Goal: Information Seeking & Learning: Learn about a topic

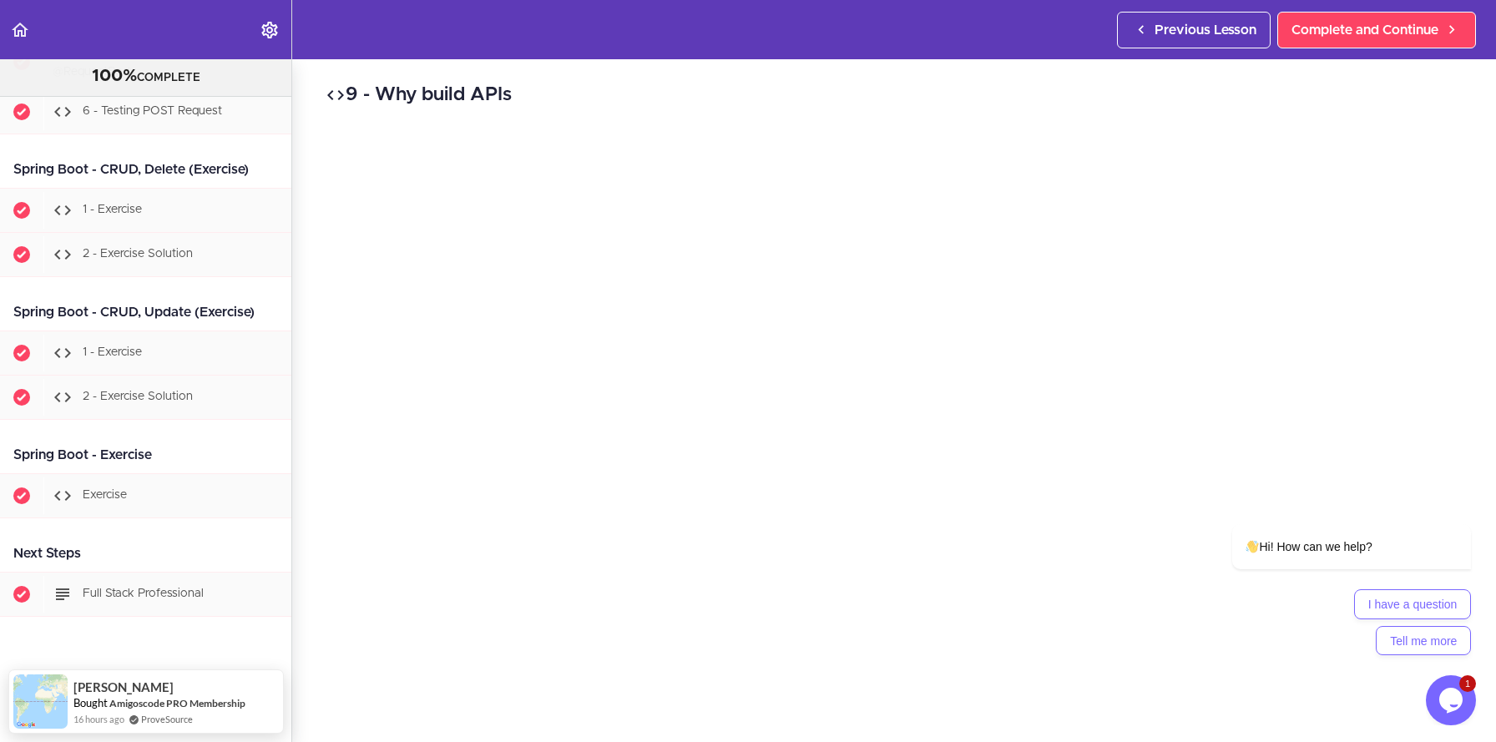
scroll to position [19680, 0]
click at [54, 491] on use at bounding box center [62, 496] width 17 height 10
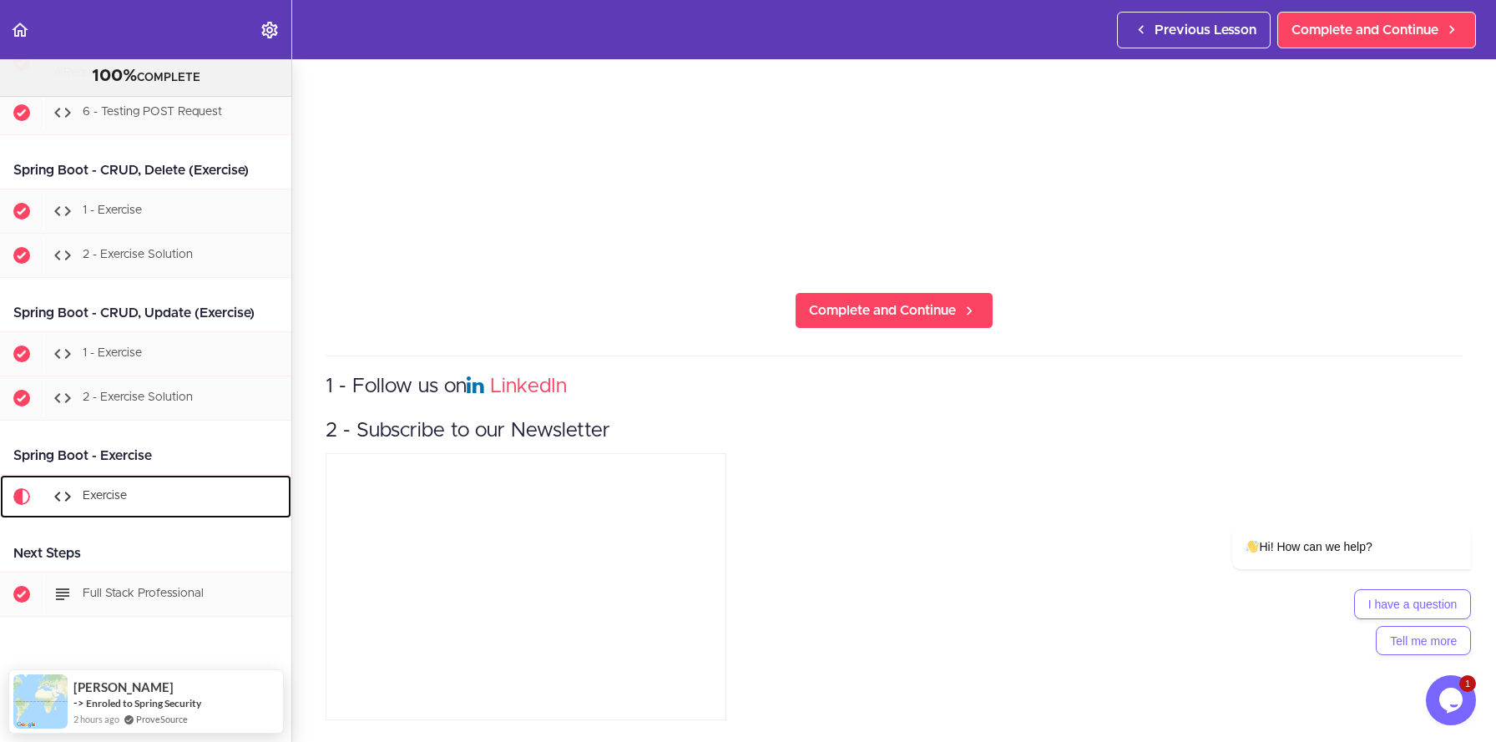
scroll to position [19679, 0]
click at [63, 489] on icon at bounding box center [63, 497] width 20 height 20
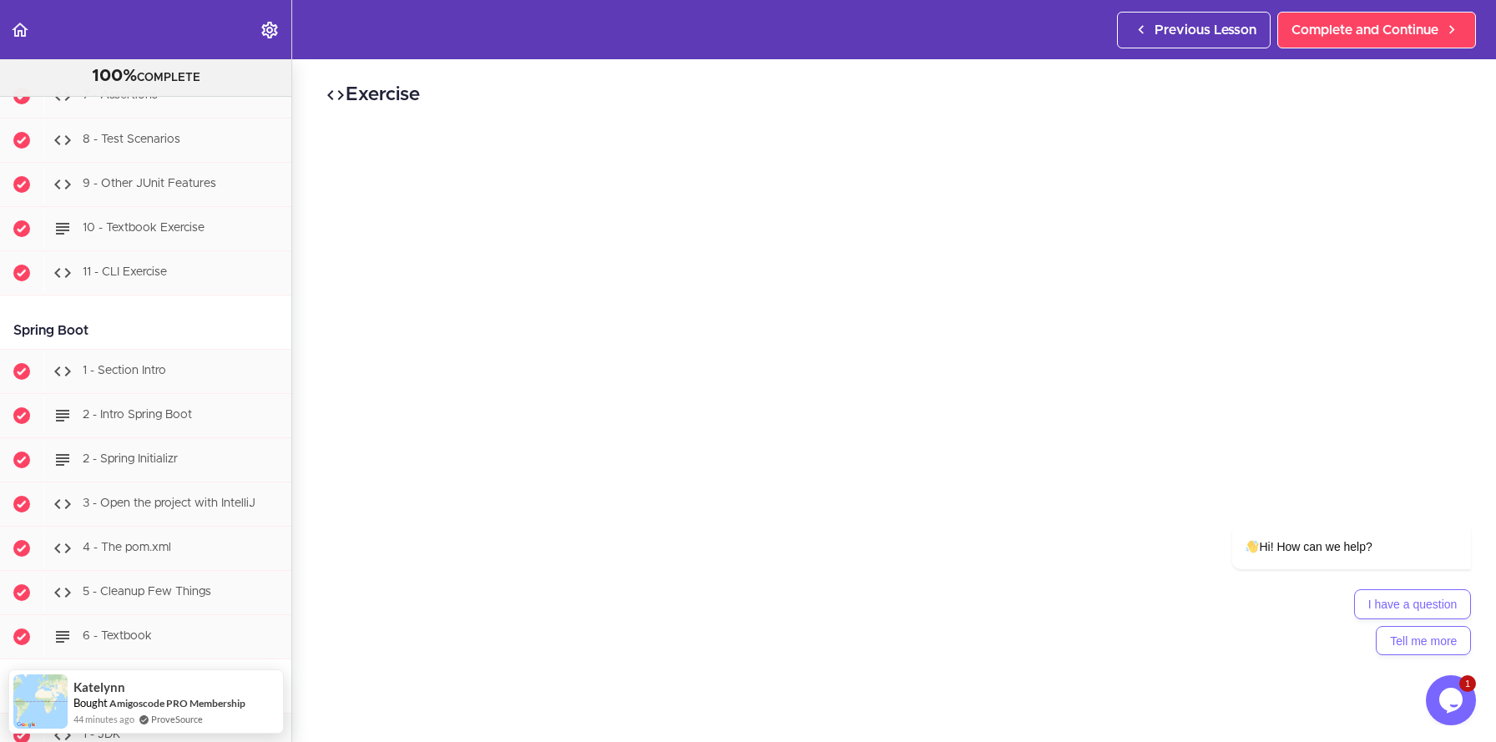
scroll to position [15357, 0]
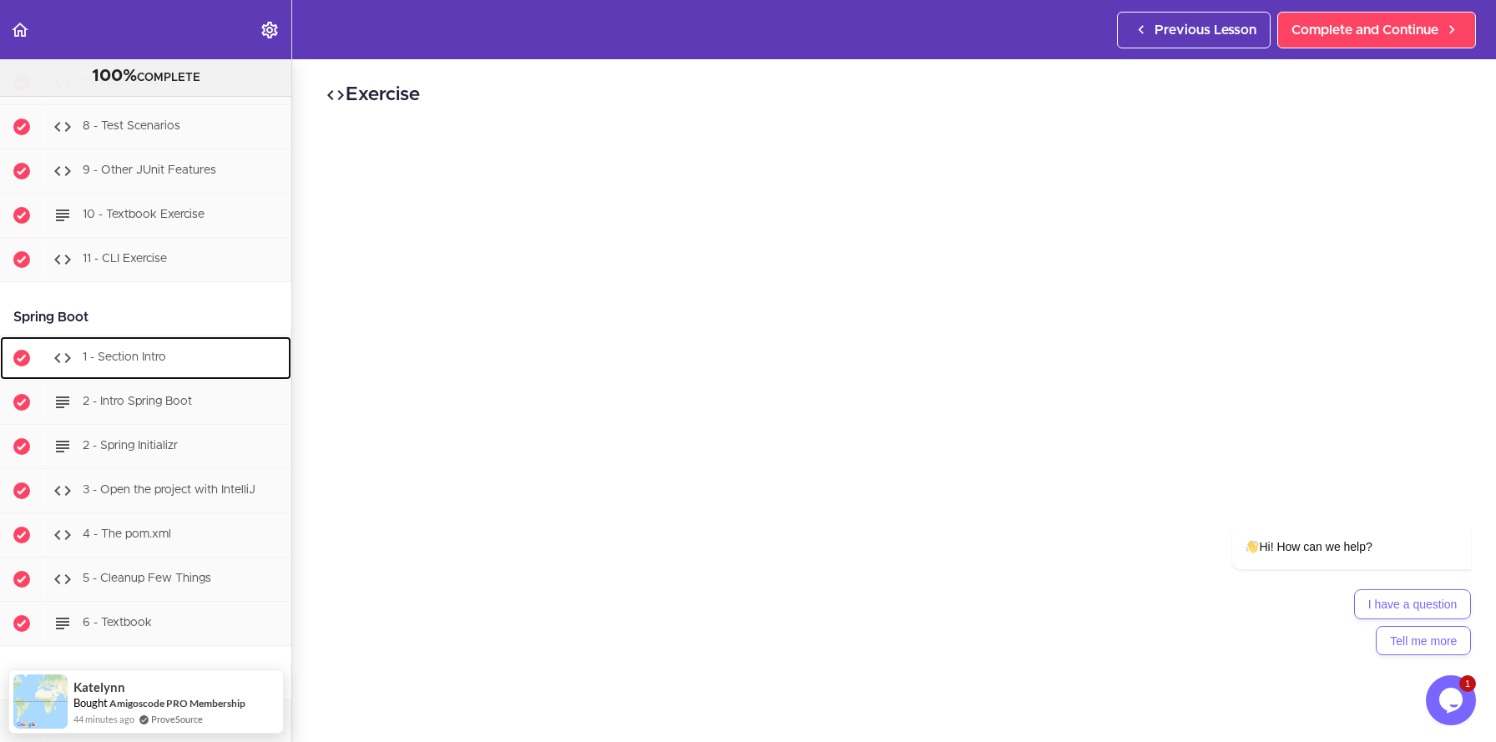
click at [134, 363] on span "1 - Section Intro" at bounding box center [125, 358] width 84 height 12
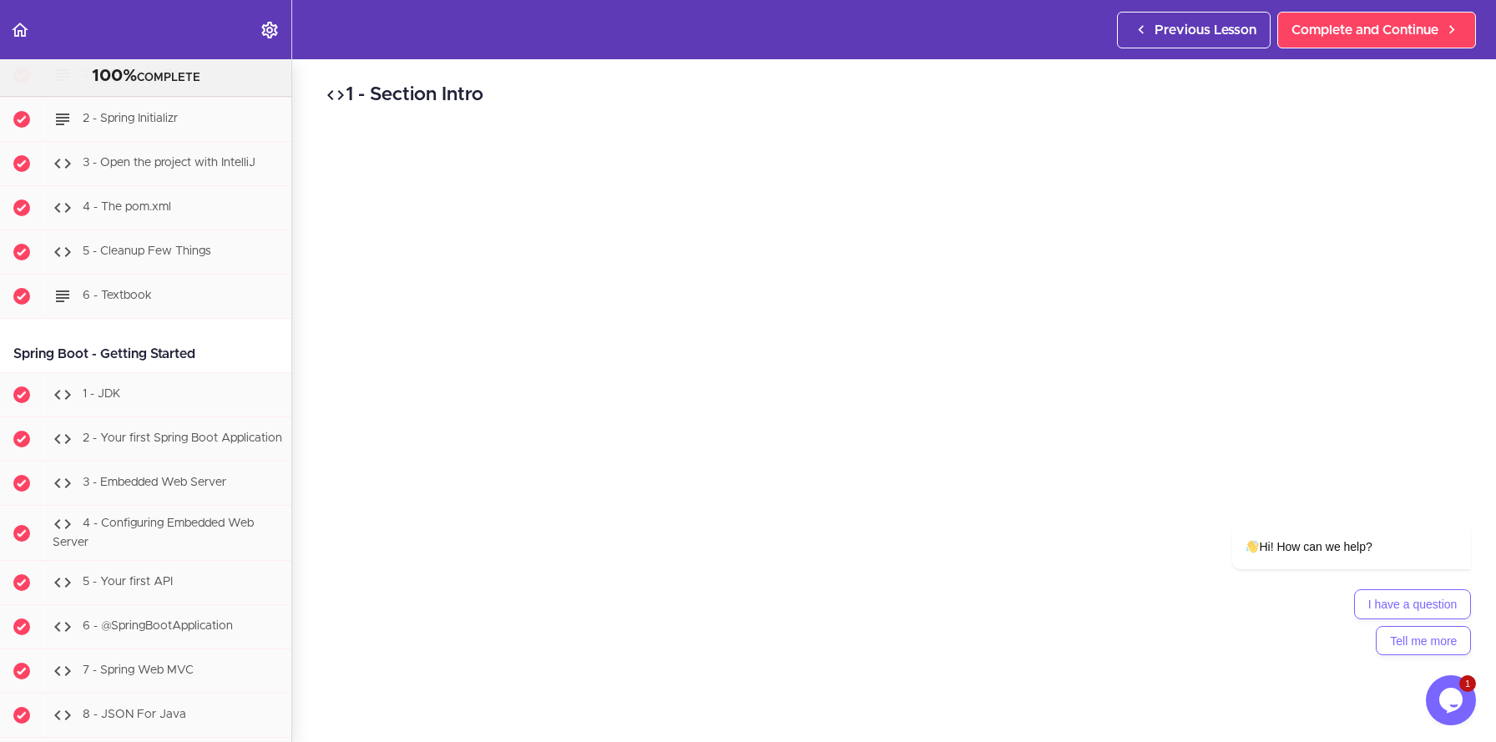
scroll to position [15686, 0]
click at [1459, 498] on icon "Chat attention grabber" at bounding box center [1461, 500] width 15 height 15
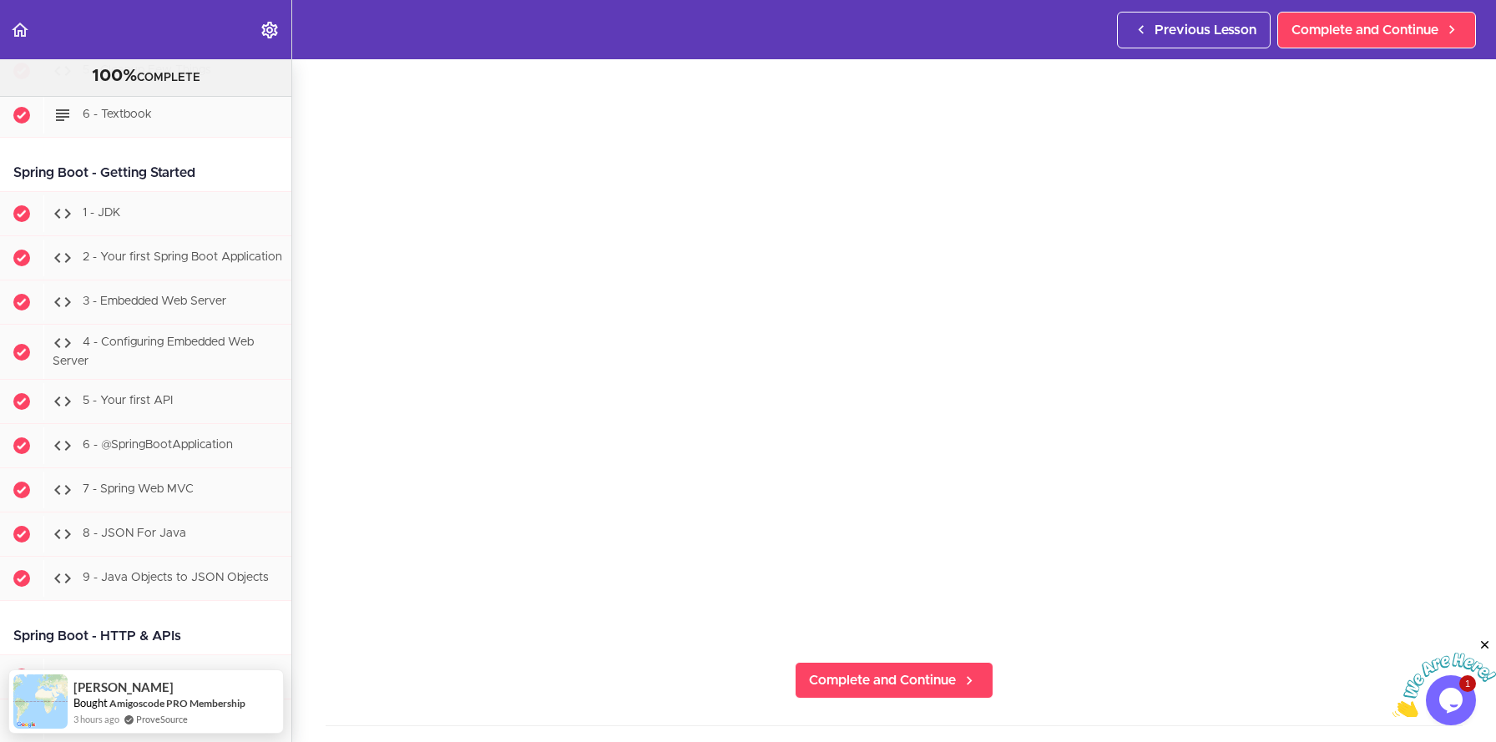
scroll to position [220, 0]
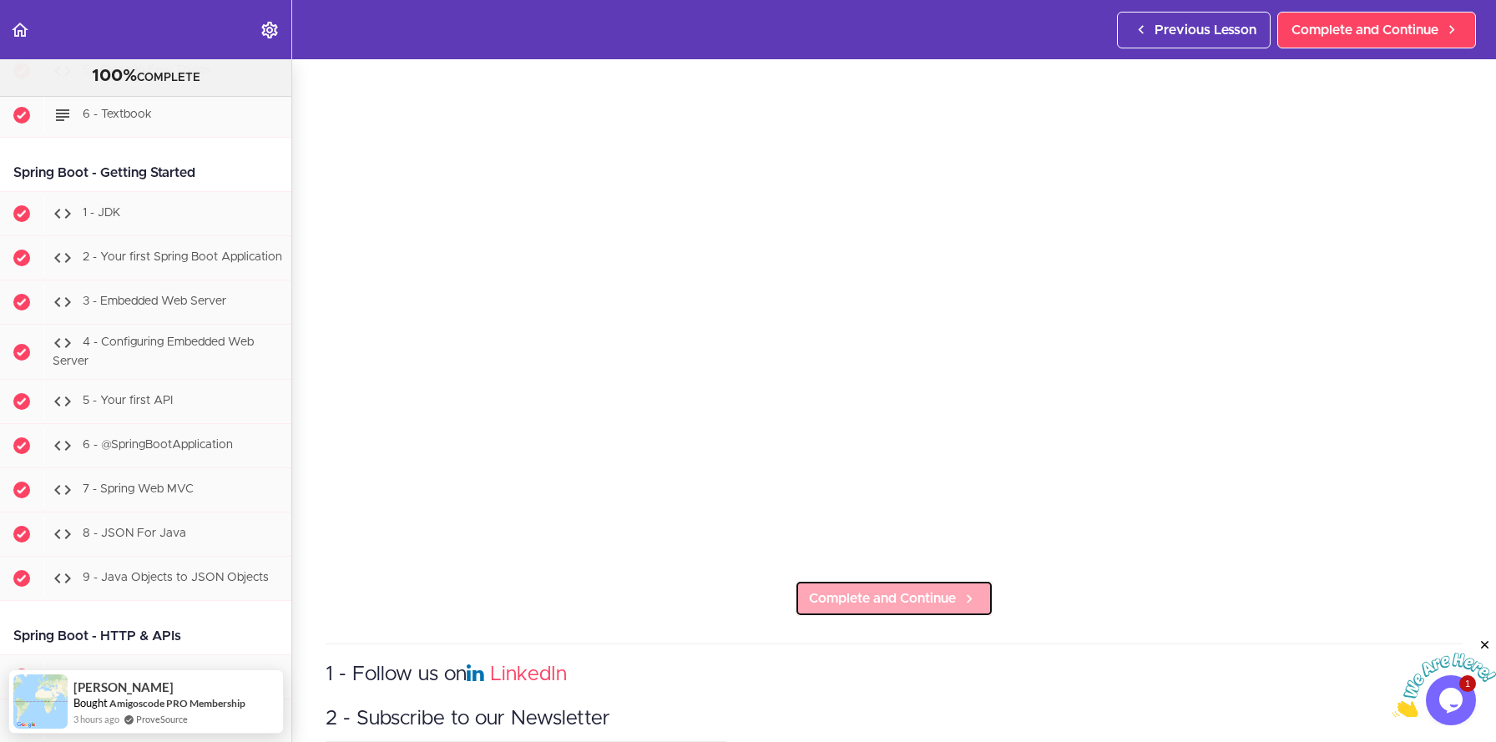
click at [858, 589] on span "Complete and Continue" at bounding box center [882, 599] width 147 height 20
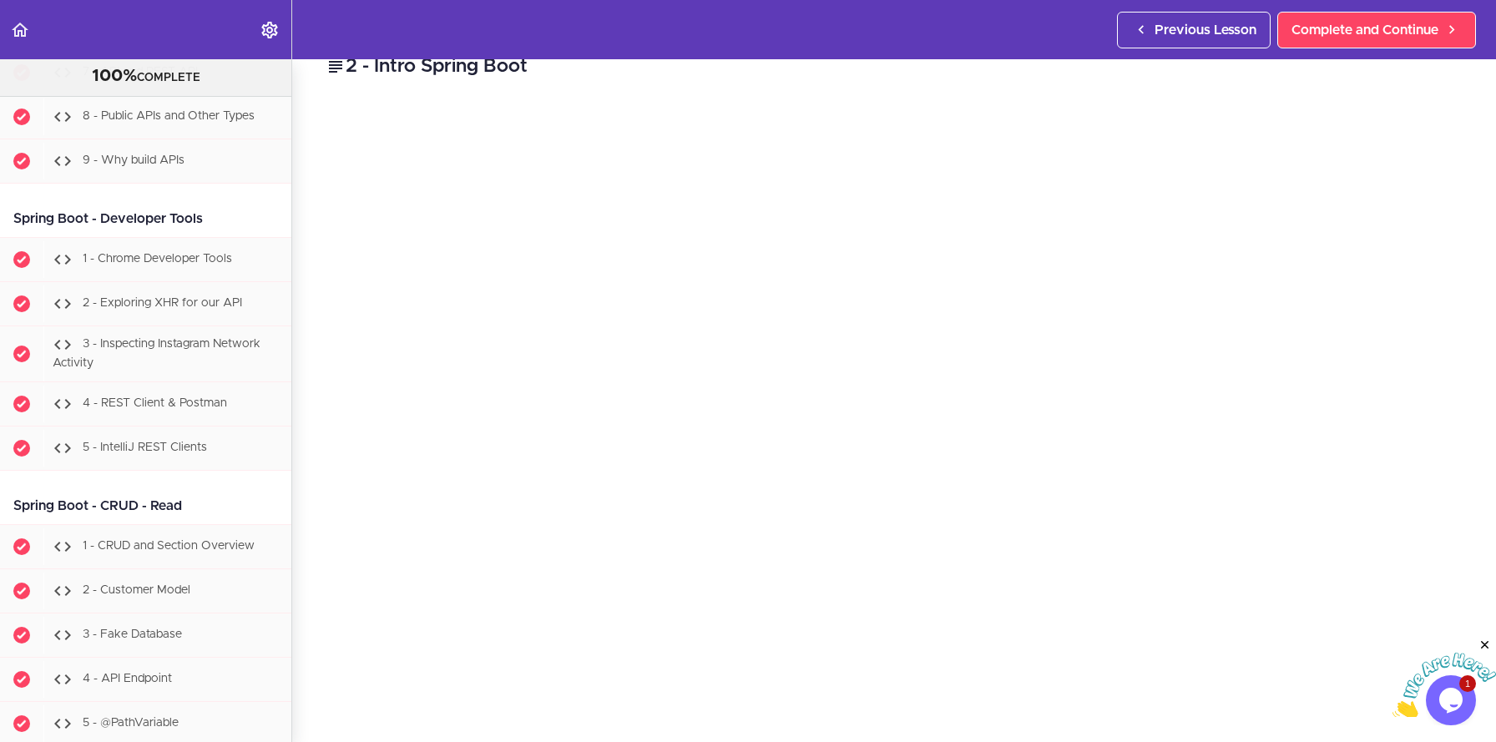
scroll to position [16956, 0]
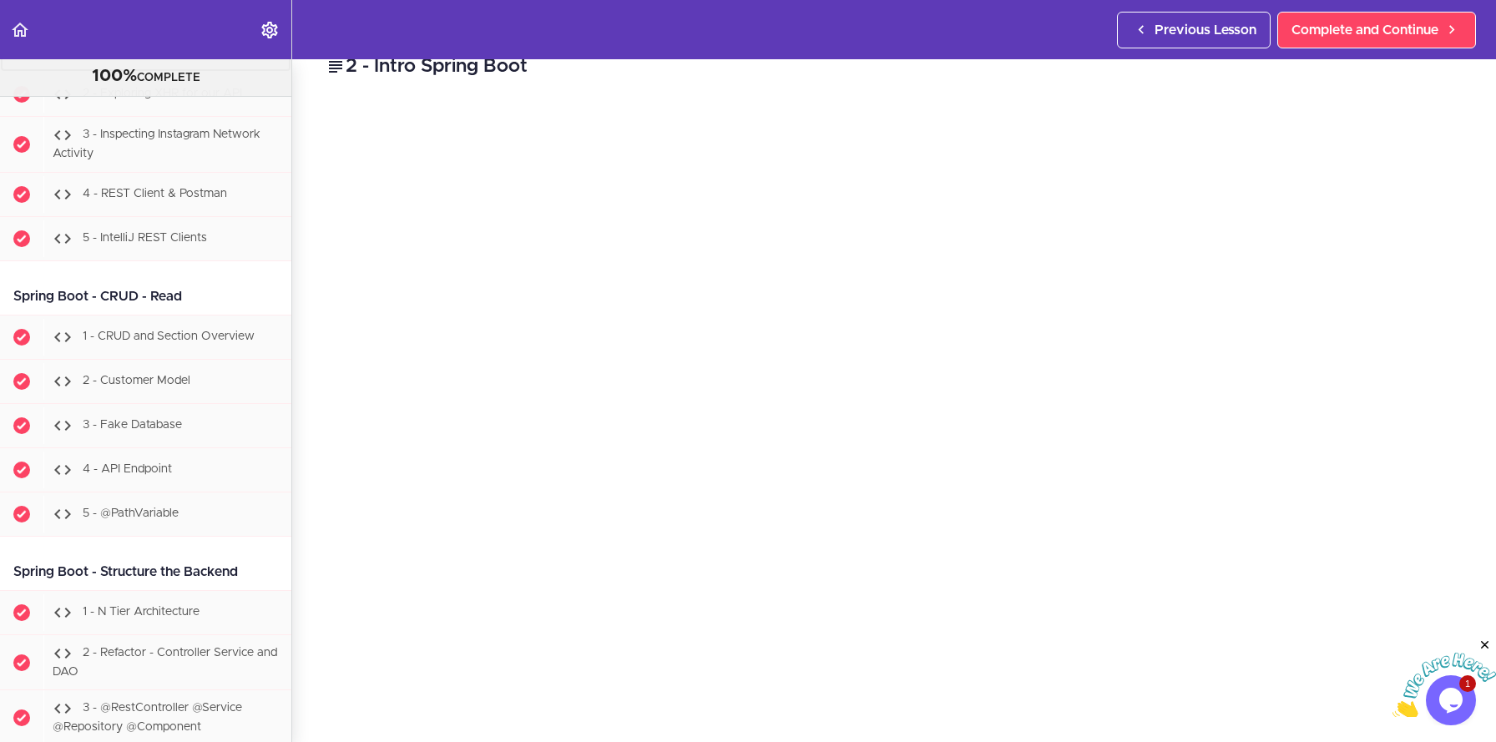
click at [167, 55] on span "1 - Chrome Developer Tools" at bounding box center [157, 49] width 149 height 12
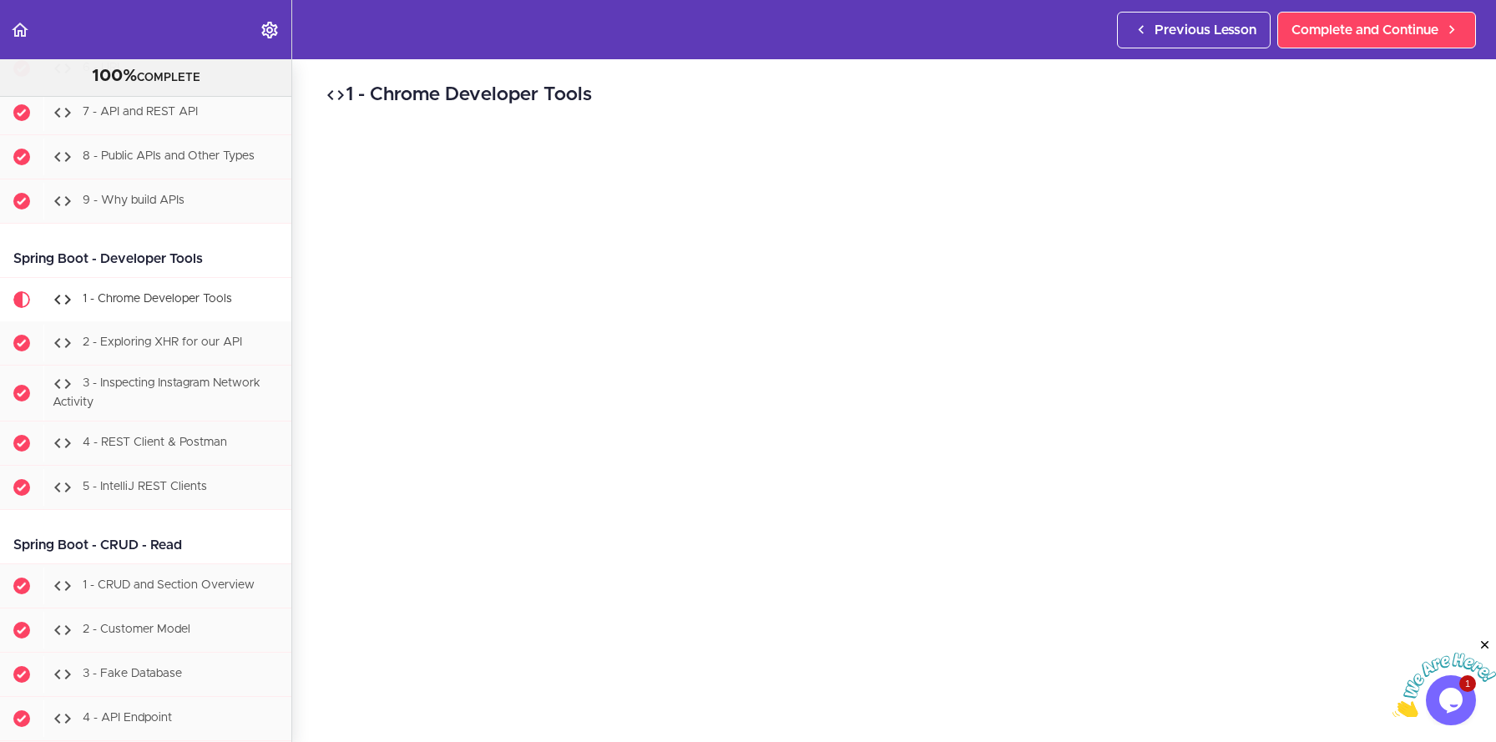
scroll to position [210, 0]
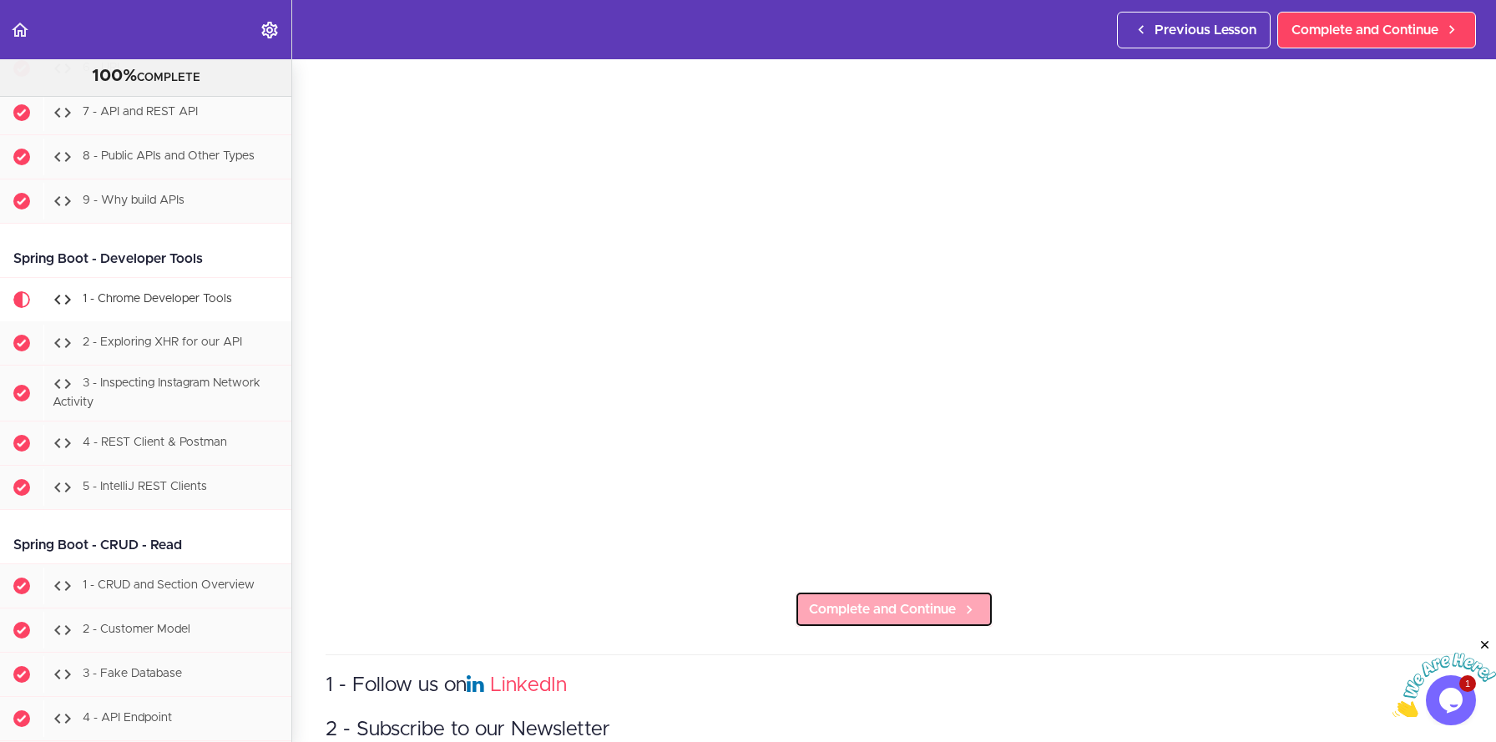
click at [908, 612] on span "Complete and Continue" at bounding box center [882, 610] width 147 height 20
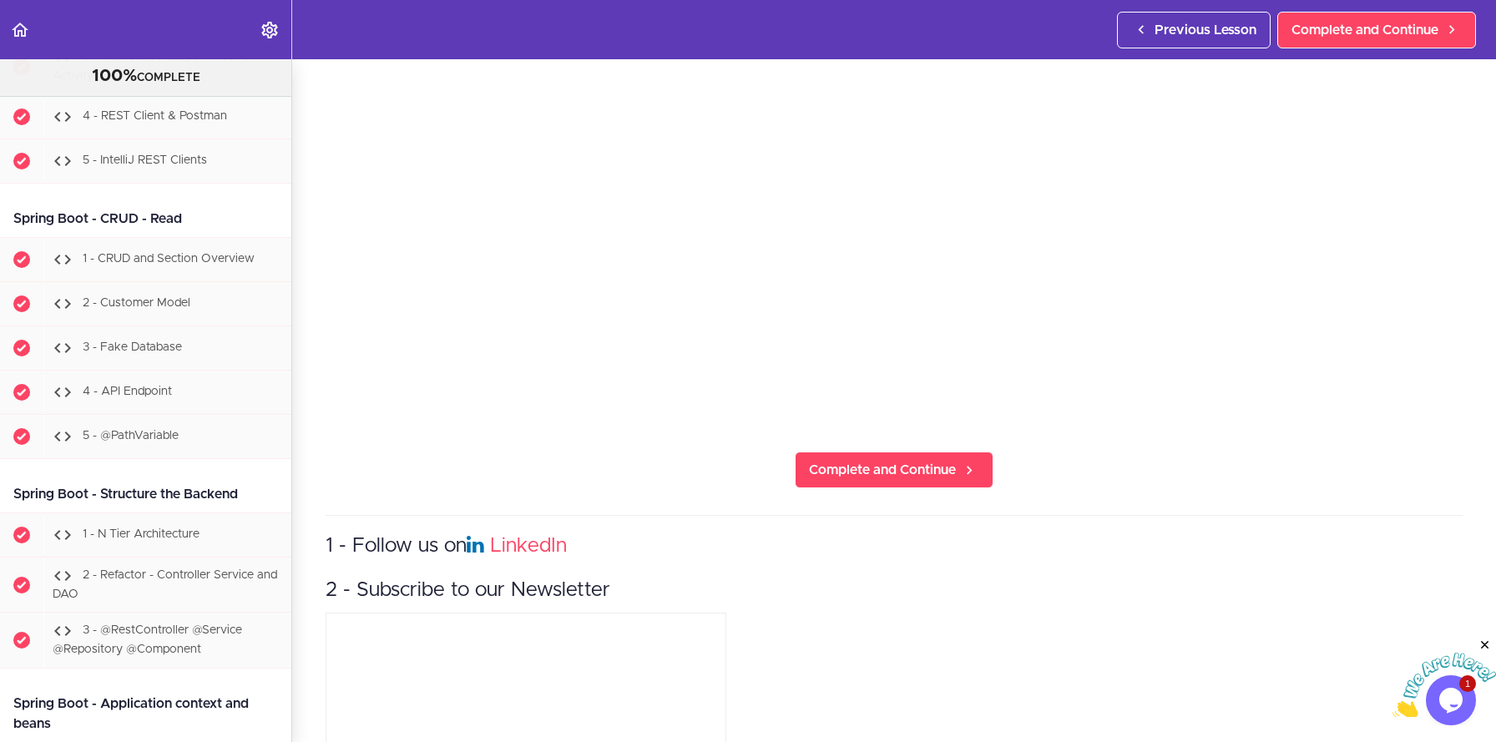
scroll to position [258, 0]
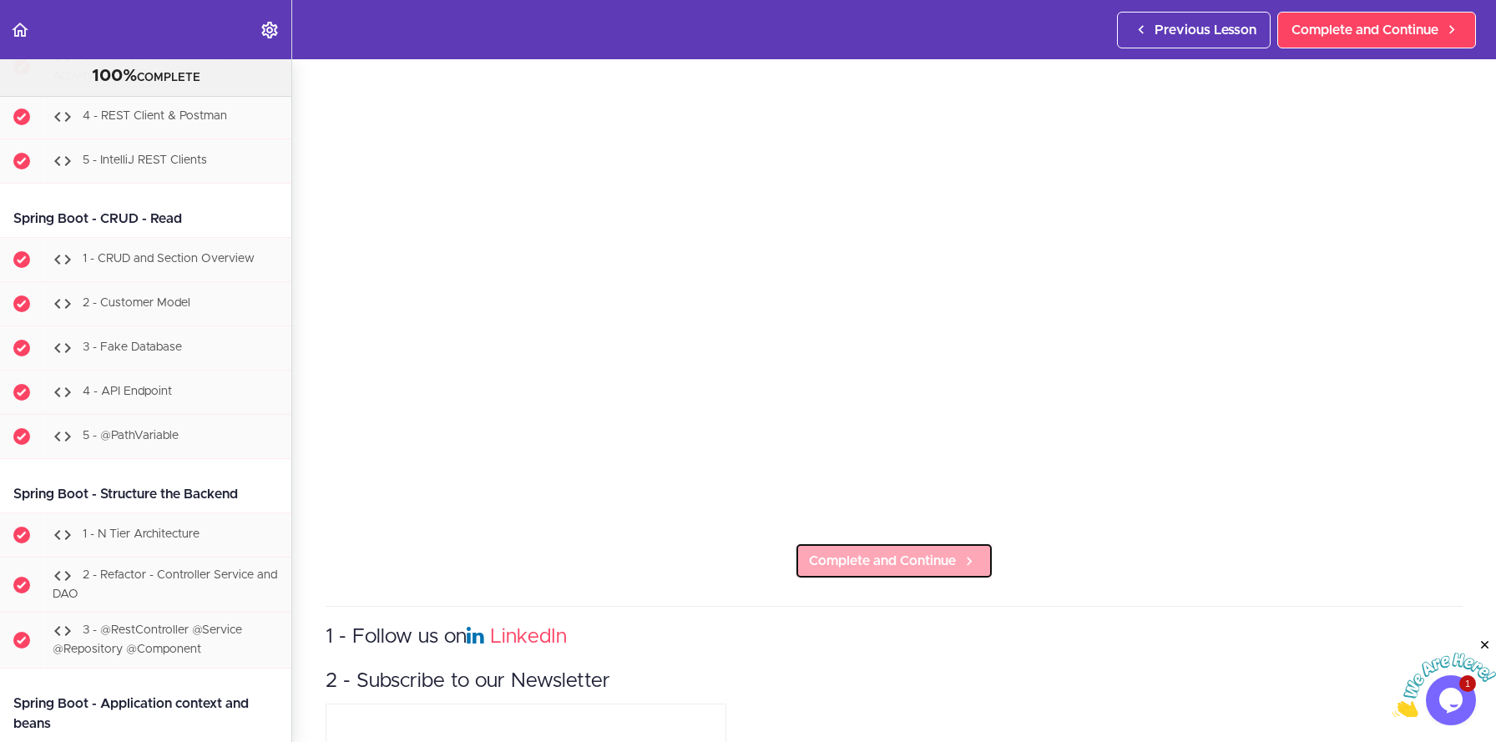
click at [901, 543] on link "Complete and Continue" at bounding box center [894, 561] width 199 height 37
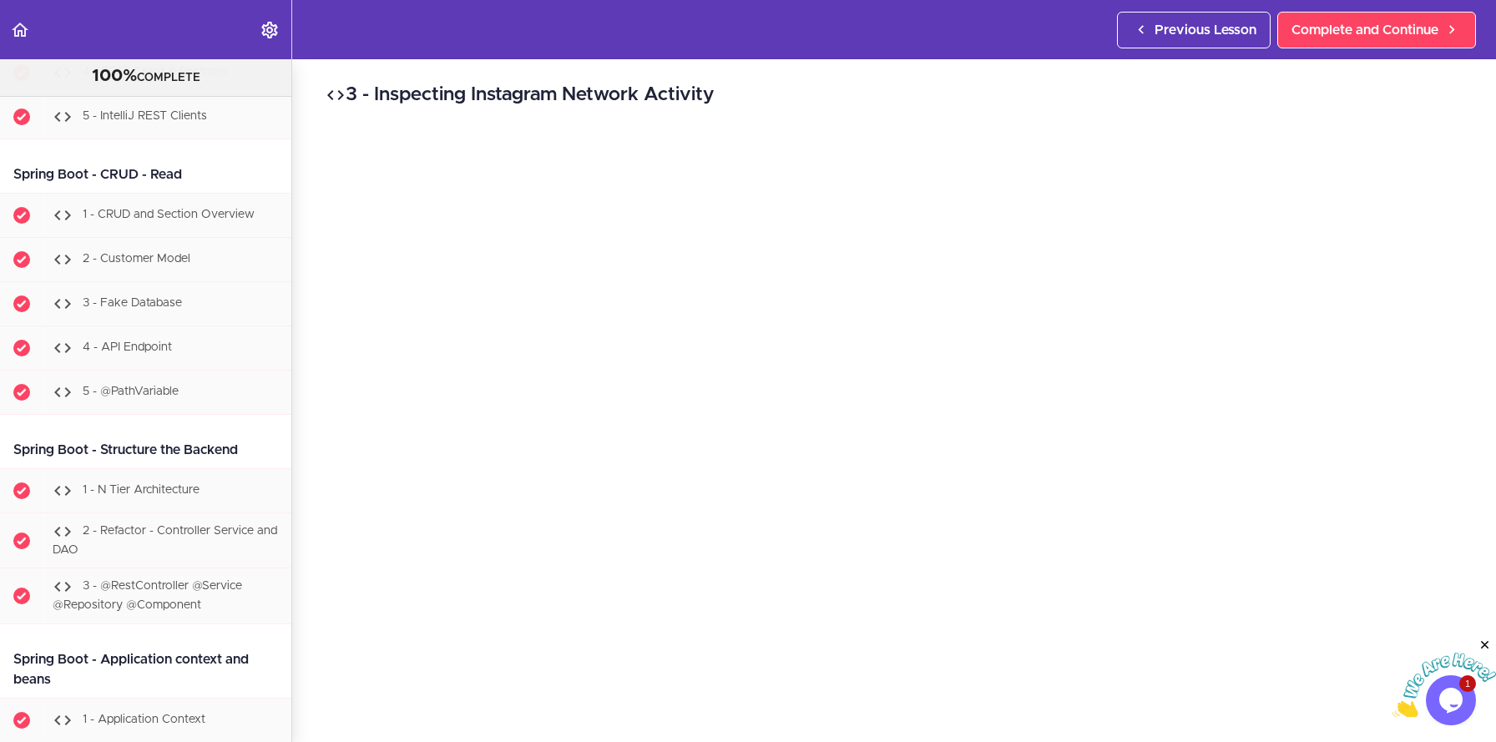
scroll to position [158, 0]
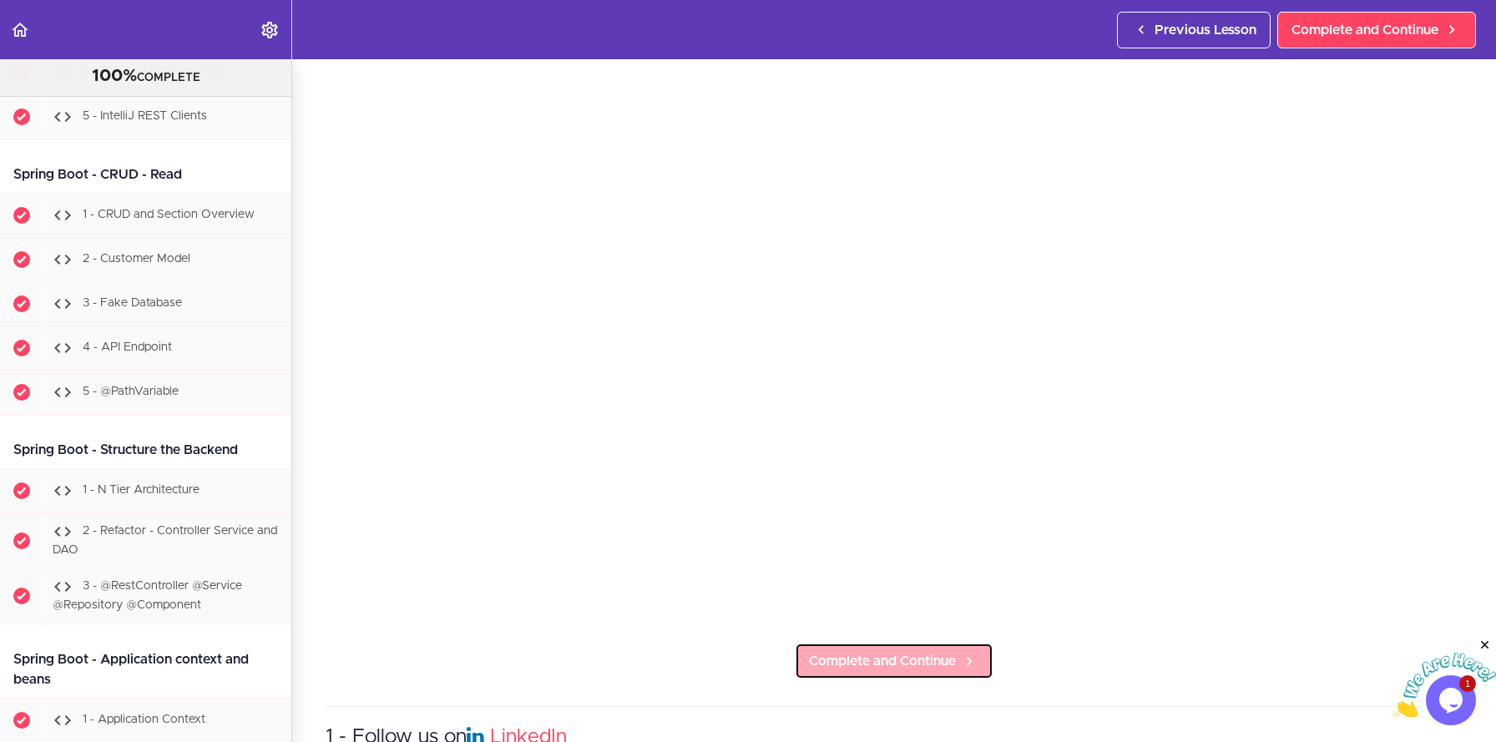
click at [941, 661] on span "Complete and Continue" at bounding box center [882, 661] width 147 height 20
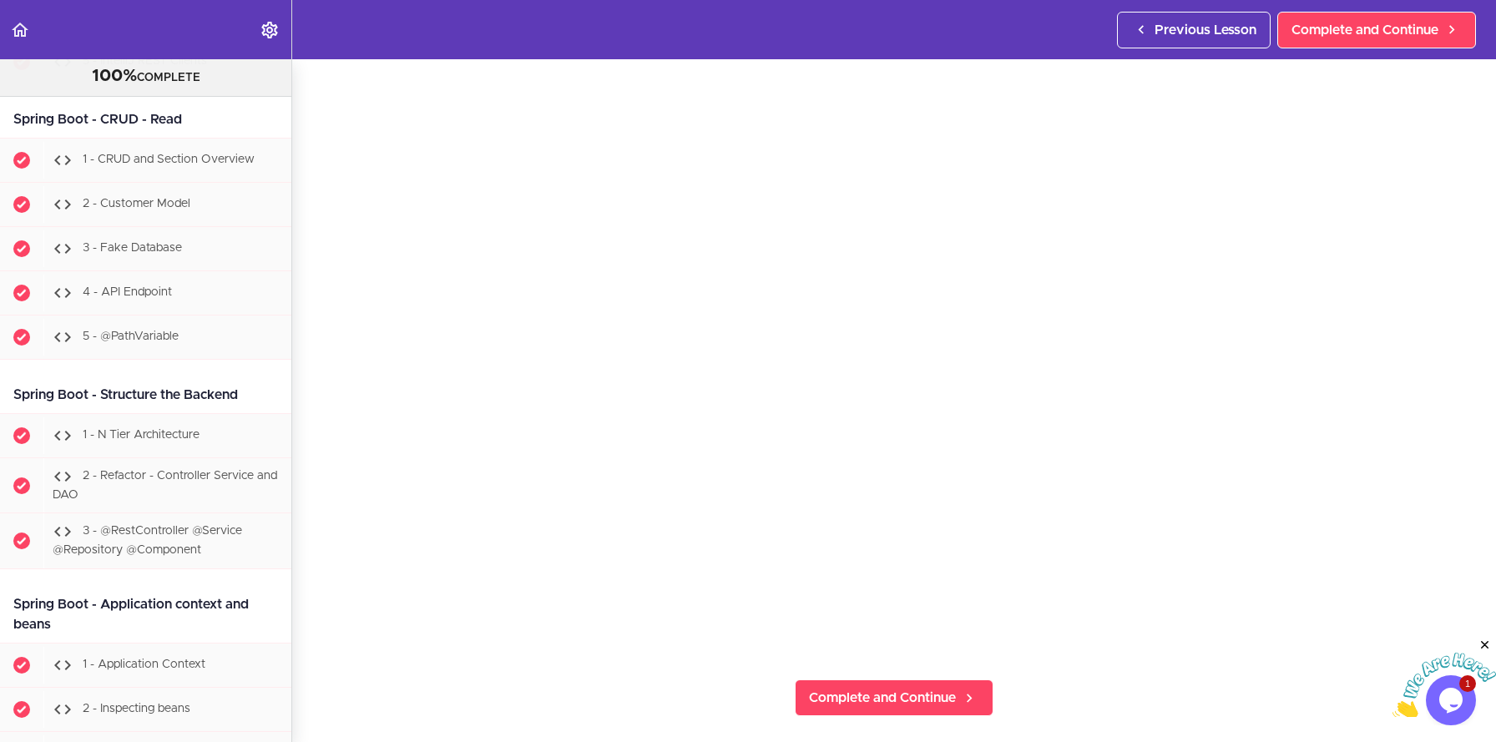
scroll to position [217, 0]
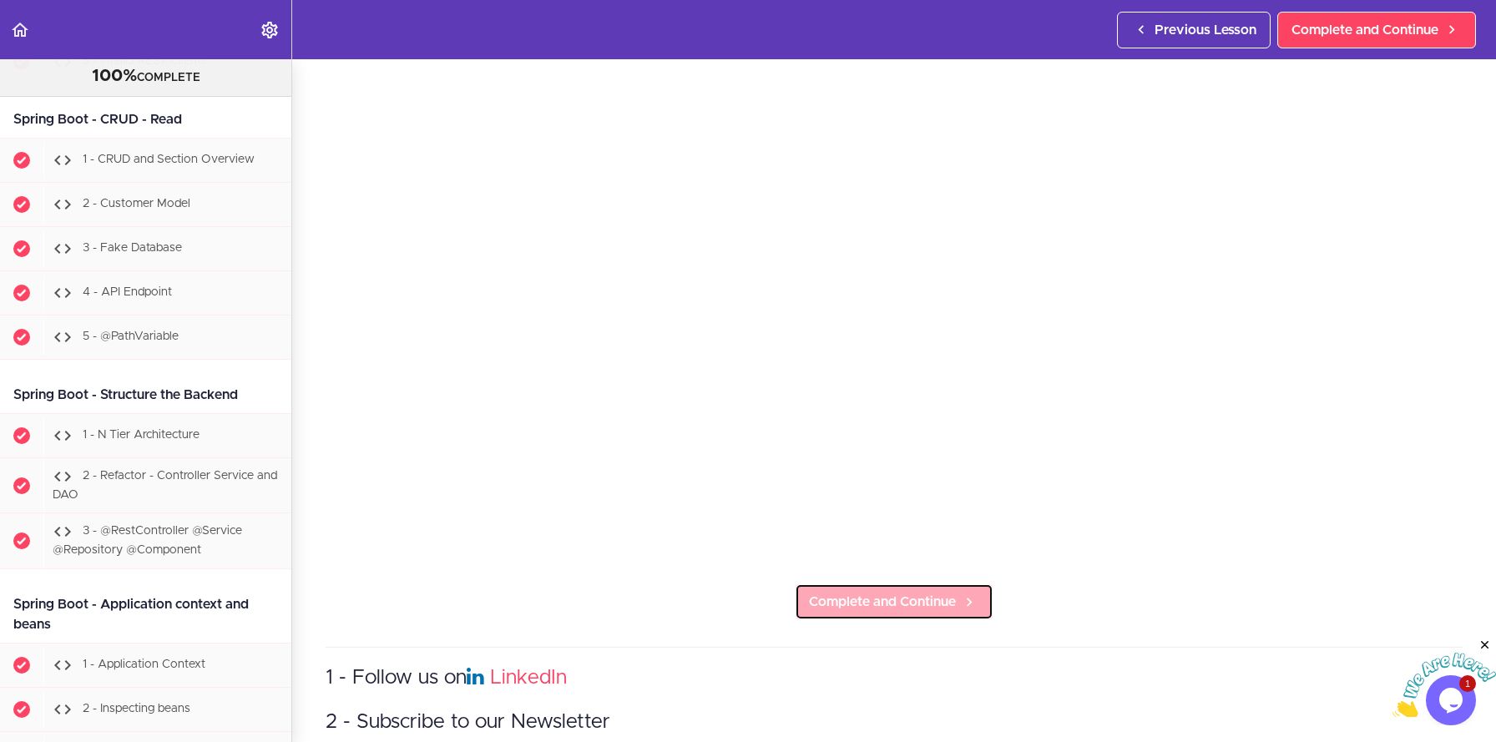
click at [959, 594] on icon at bounding box center [969, 603] width 20 height 18
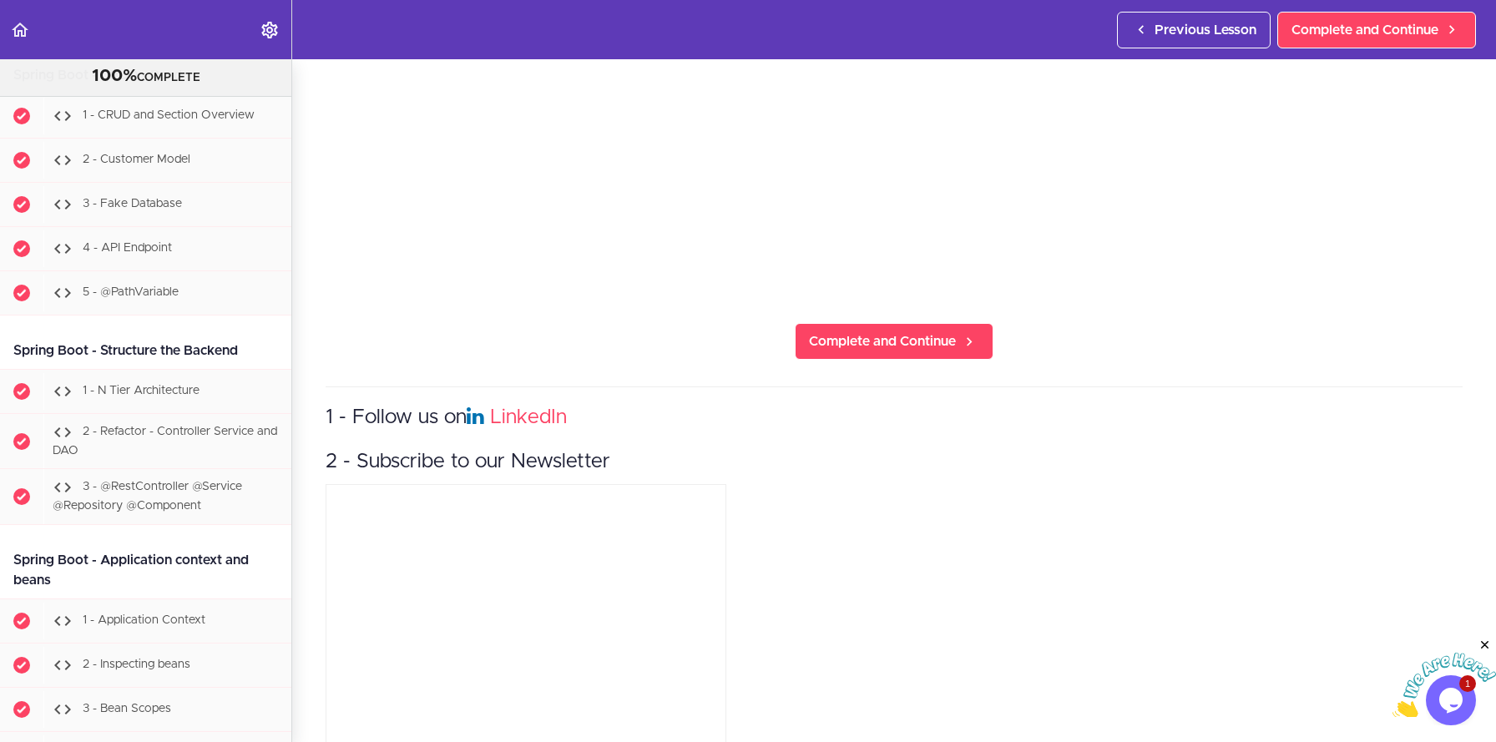
scroll to position [262, 0]
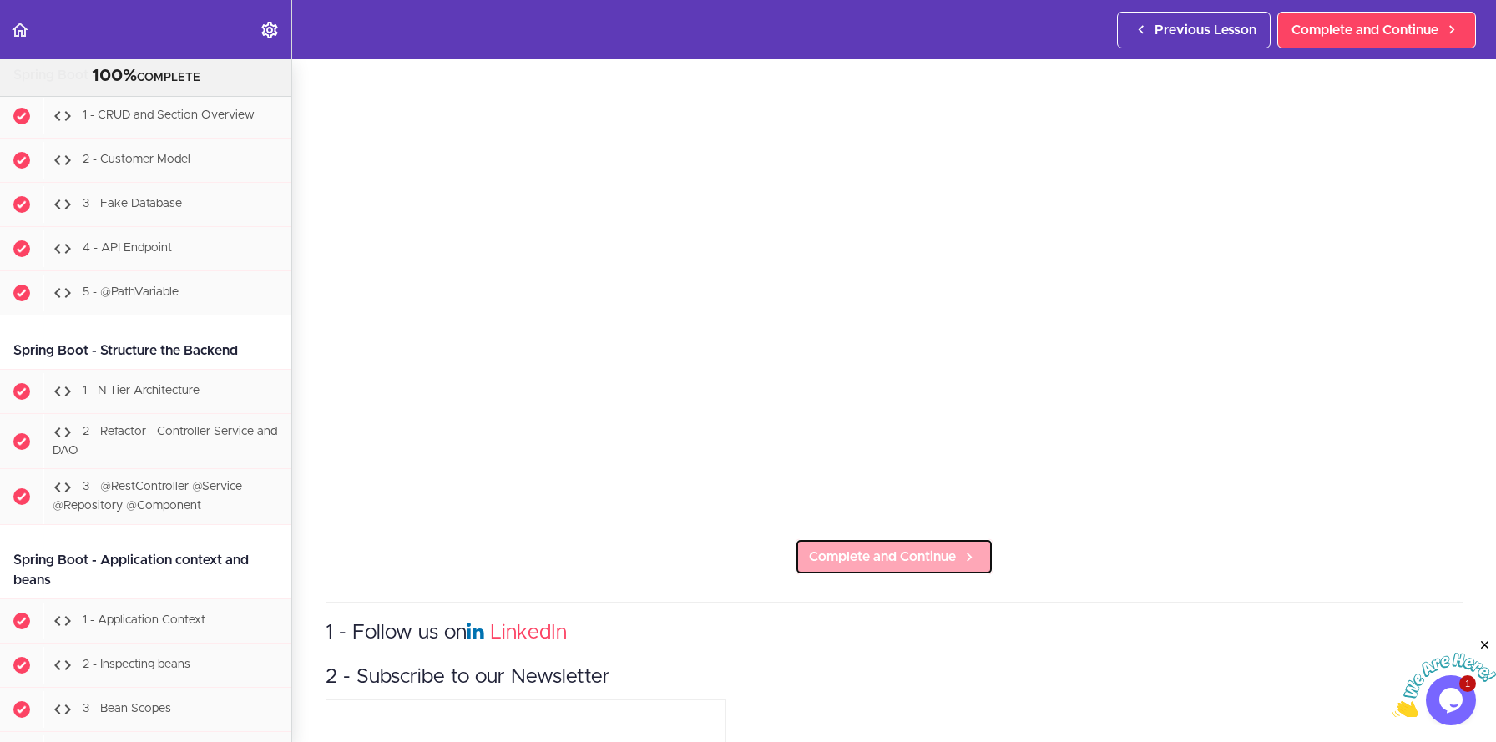
click at [948, 562] on link "Complete and Continue" at bounding box center [894, 557] width 199 height 37
